Goal: Contribute content

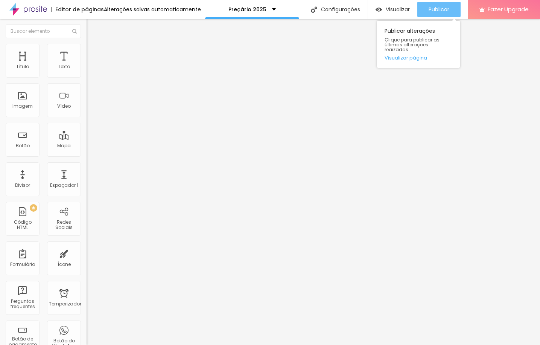
click at [440, 11] on span "Publicar" at bounding box center [438, 9] width 21 height 6
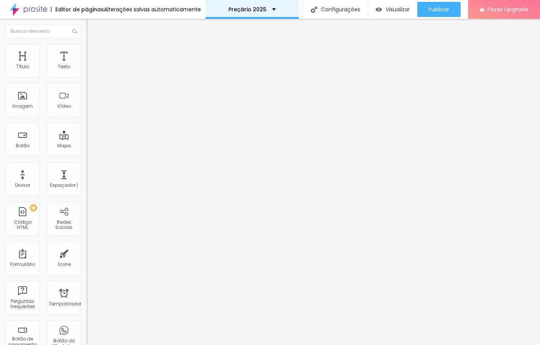
click at [270, 10] on div "Preçário 2025" at bounding box center [251, 9] width 47 height 5
click at [269, 8] on div "Preçário 2025" at bounding box center [251, 9] width 47 height 5
